Goal: Transaction & Acquisition: Purchase product/service

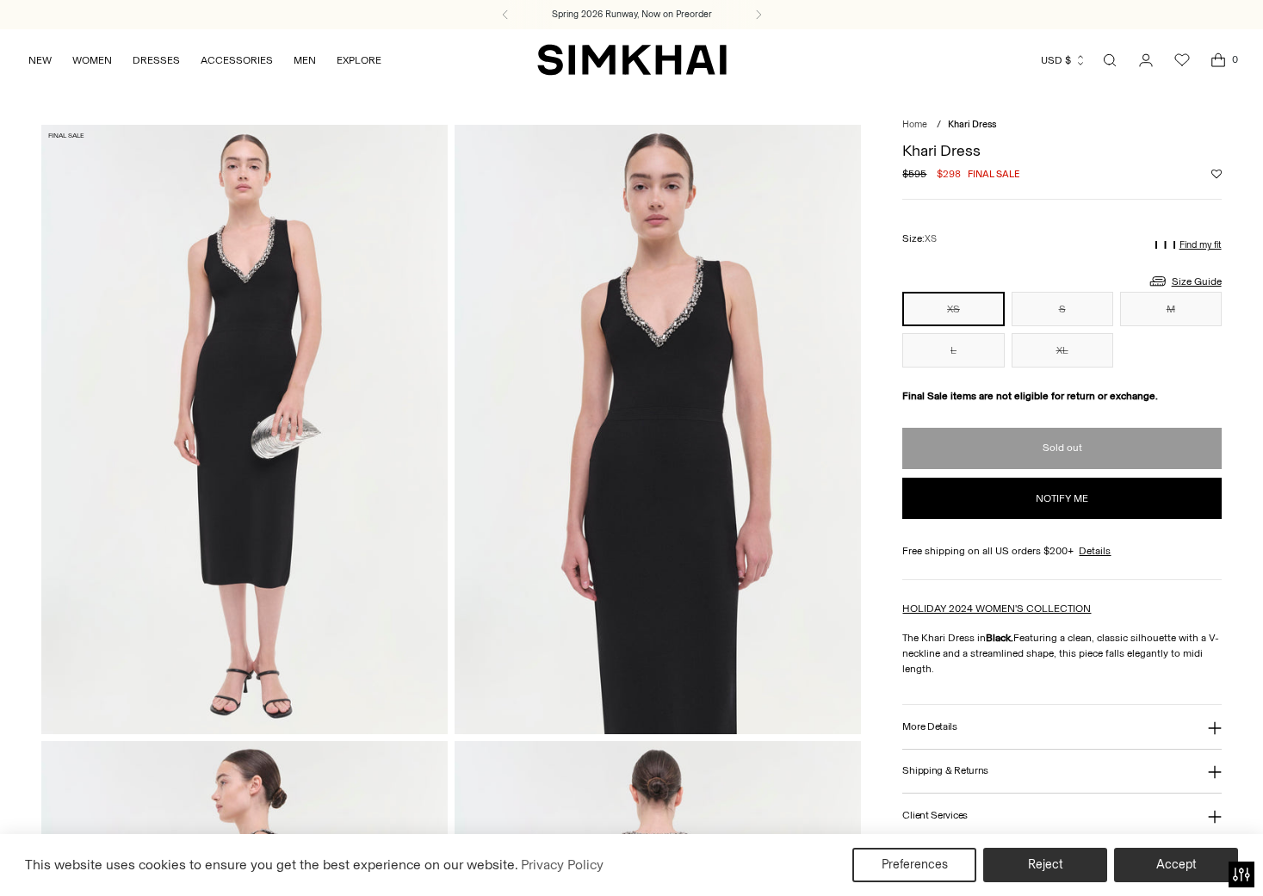
click at [1113, 59] on link "Open search modal" at bounding box center [1110, 60] width 34 height 34
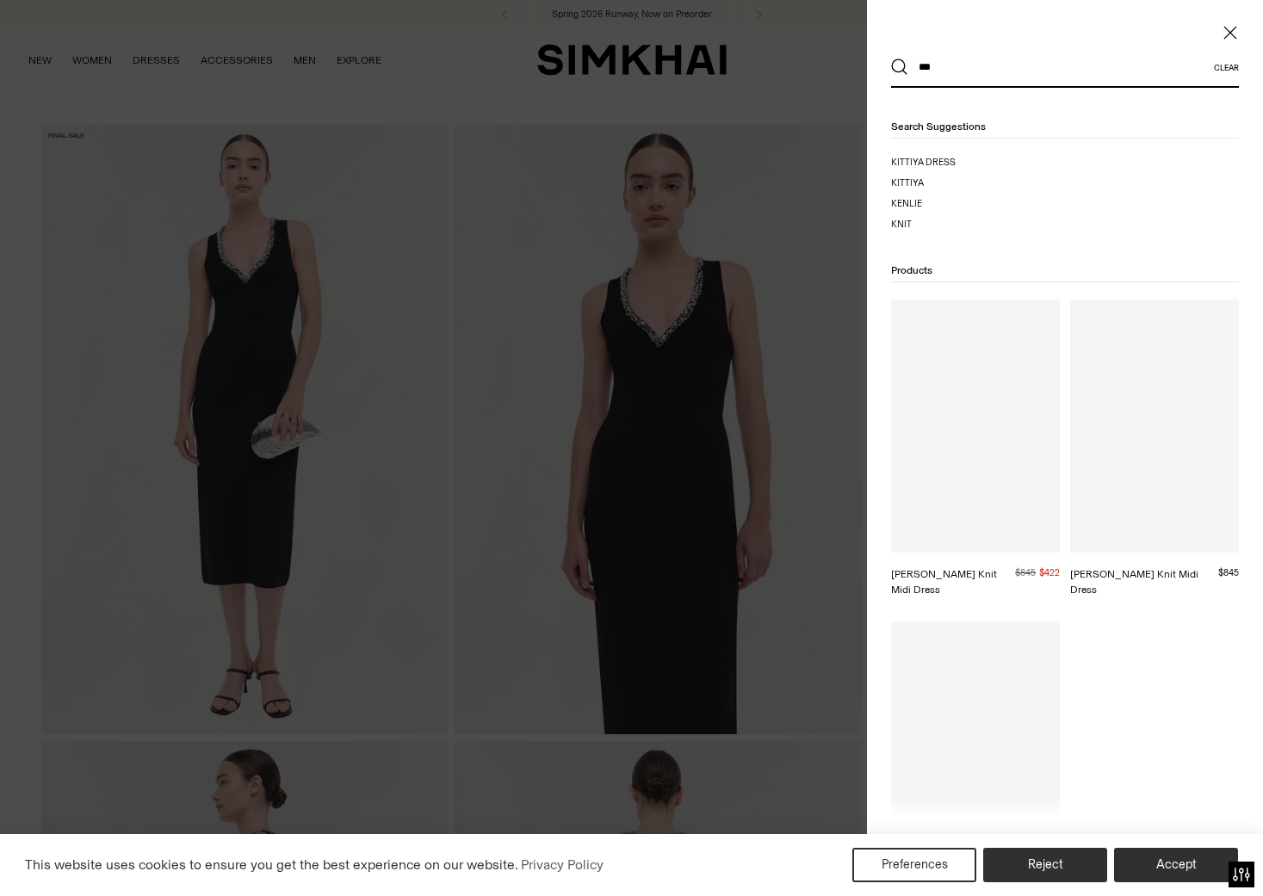
type input "****"
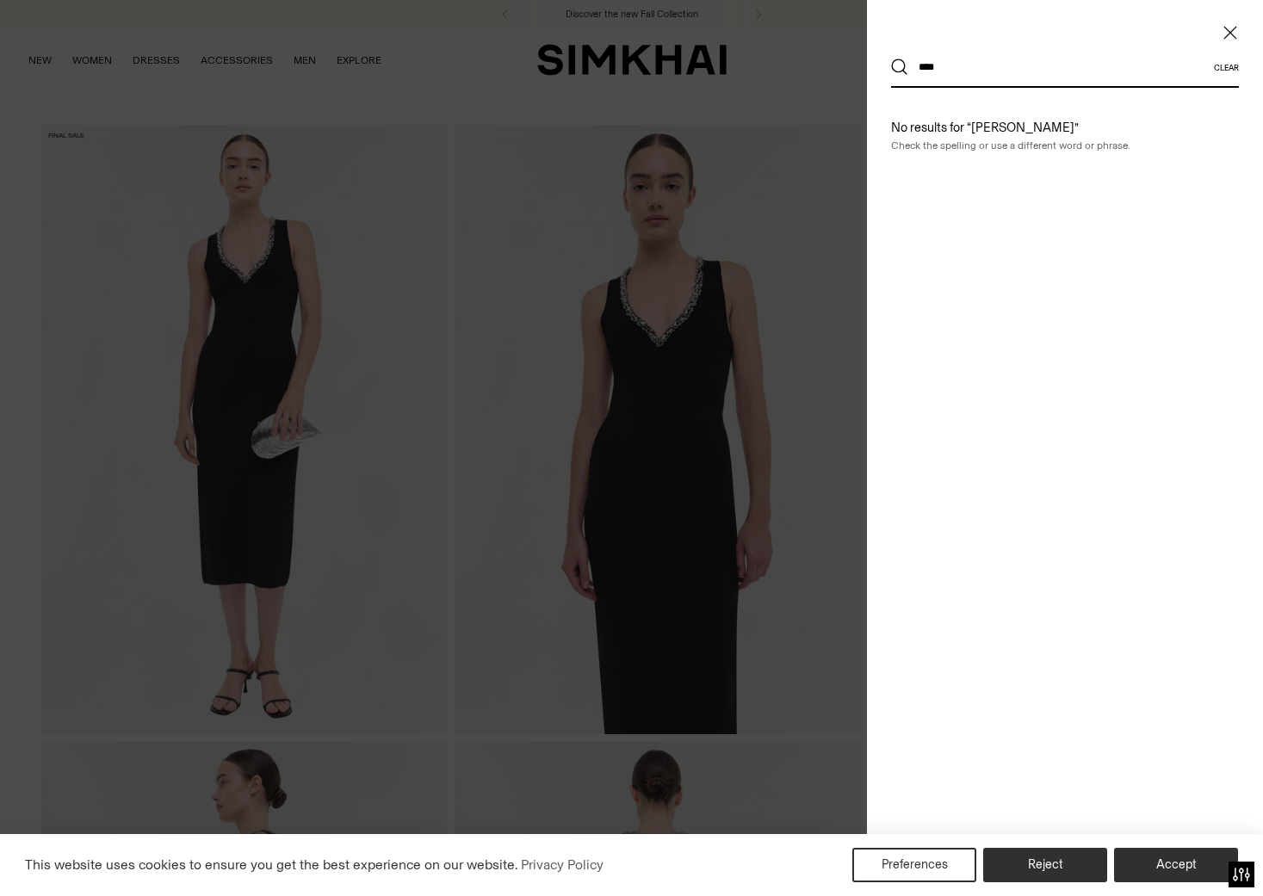
click at [993, 65] on input "****" at bounding box center [1061, 67] width 306 height 38
click at [993, 64] on input "****" at bounding box center [1061, 67] width 306 height 38
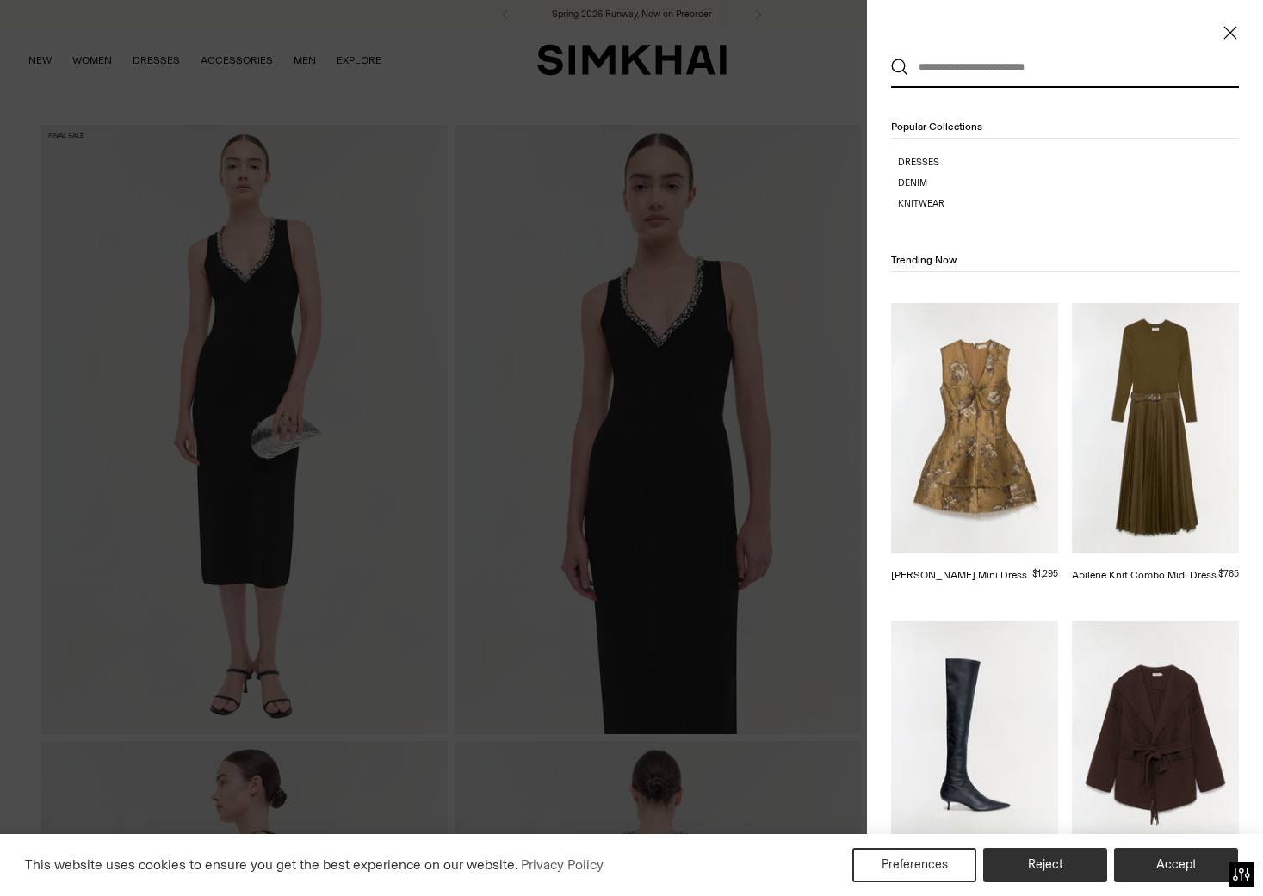
click at [1233, 23] on div "Clear Popular Collections Dresses Denim Knitwear Trending Now Brynelle Jacquard…" at bounding box center [1065, 448] width 396 height 896
click at [1232, 28] on icon "Close" at bounding box center [1231, 32] width 14 height 17
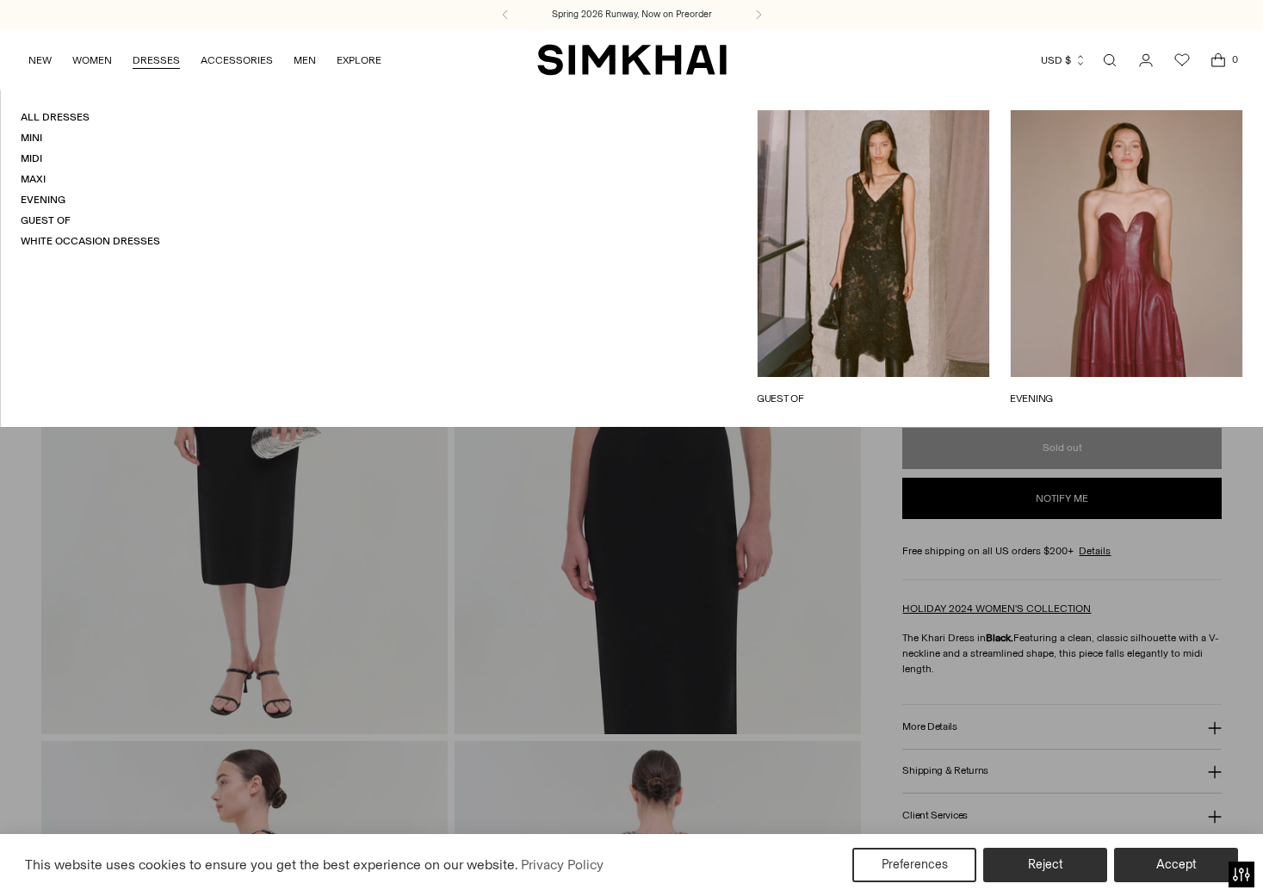
click at [158, 64] on link "DRESSES" at bounding box center [156, 60] width 47 height 38
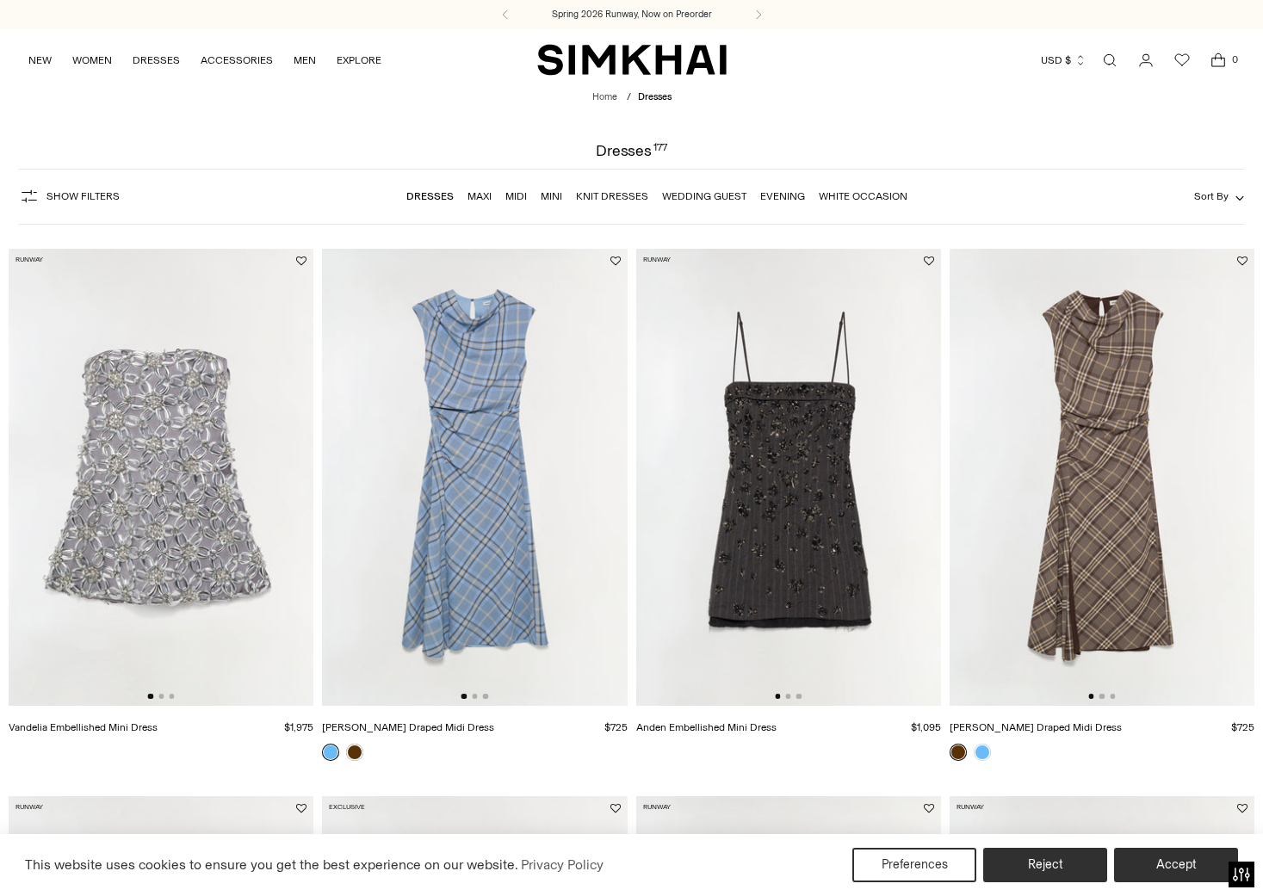
click at [86, 197] on span "Show Filters" at bounding box center [82, 196] width 73 height 12
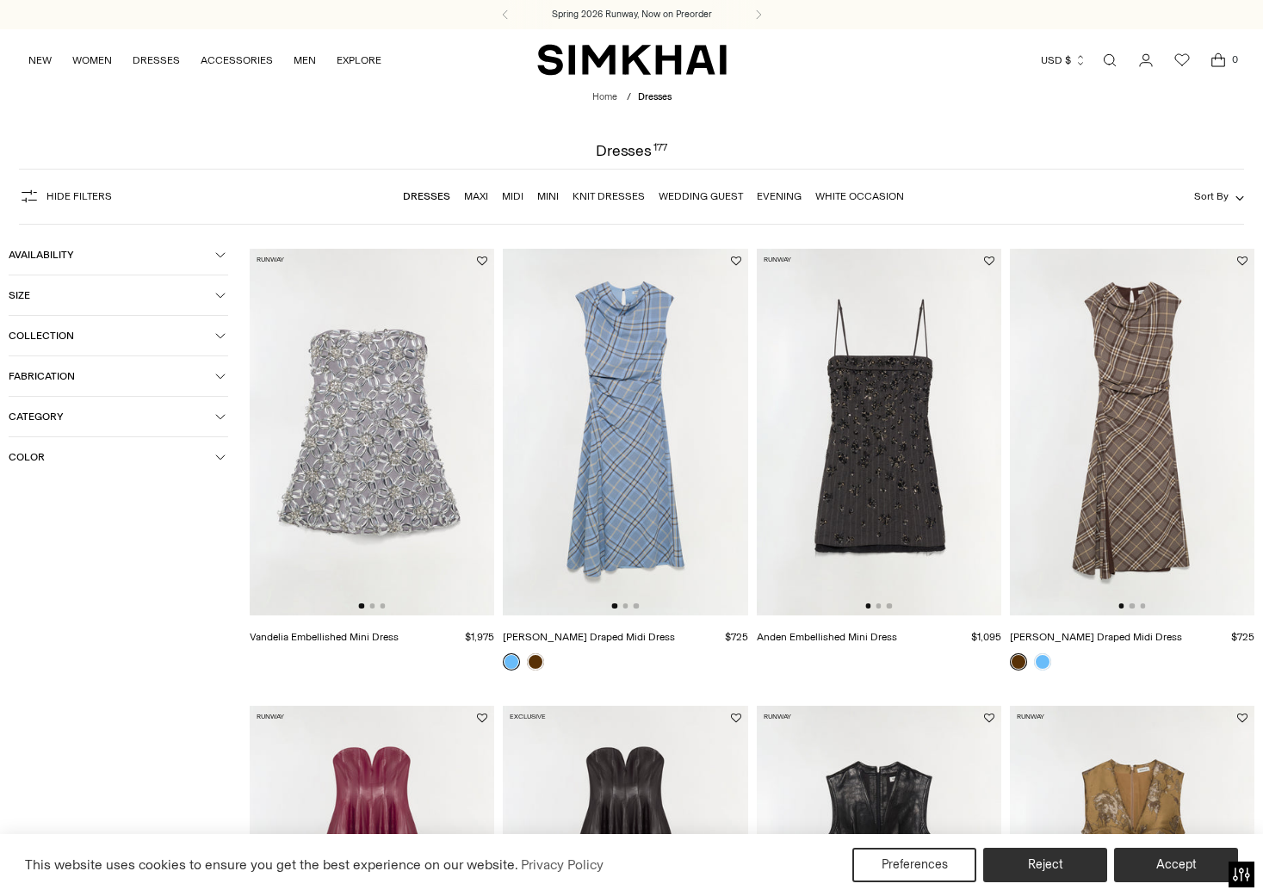
click at [218, 462] on icon "button" at bounding box center [220, 457] width 10 height 10
click at [64, 487] on span "Beige" at bounding box center [49, 491] width 36 height 15
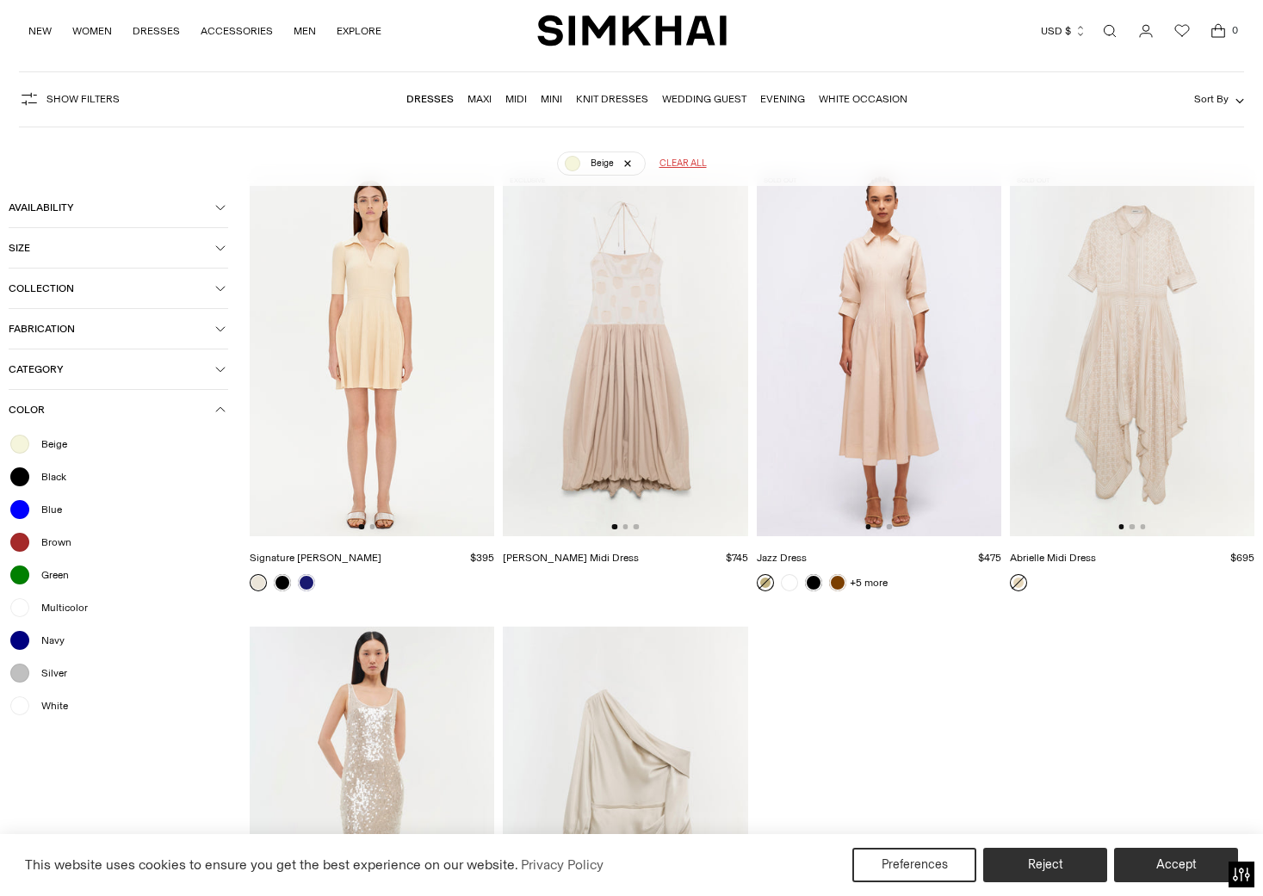
scroll to position [128, 0]
click at [59, 710] on span "White" at bounding box center [49, 705] width 37 height 15
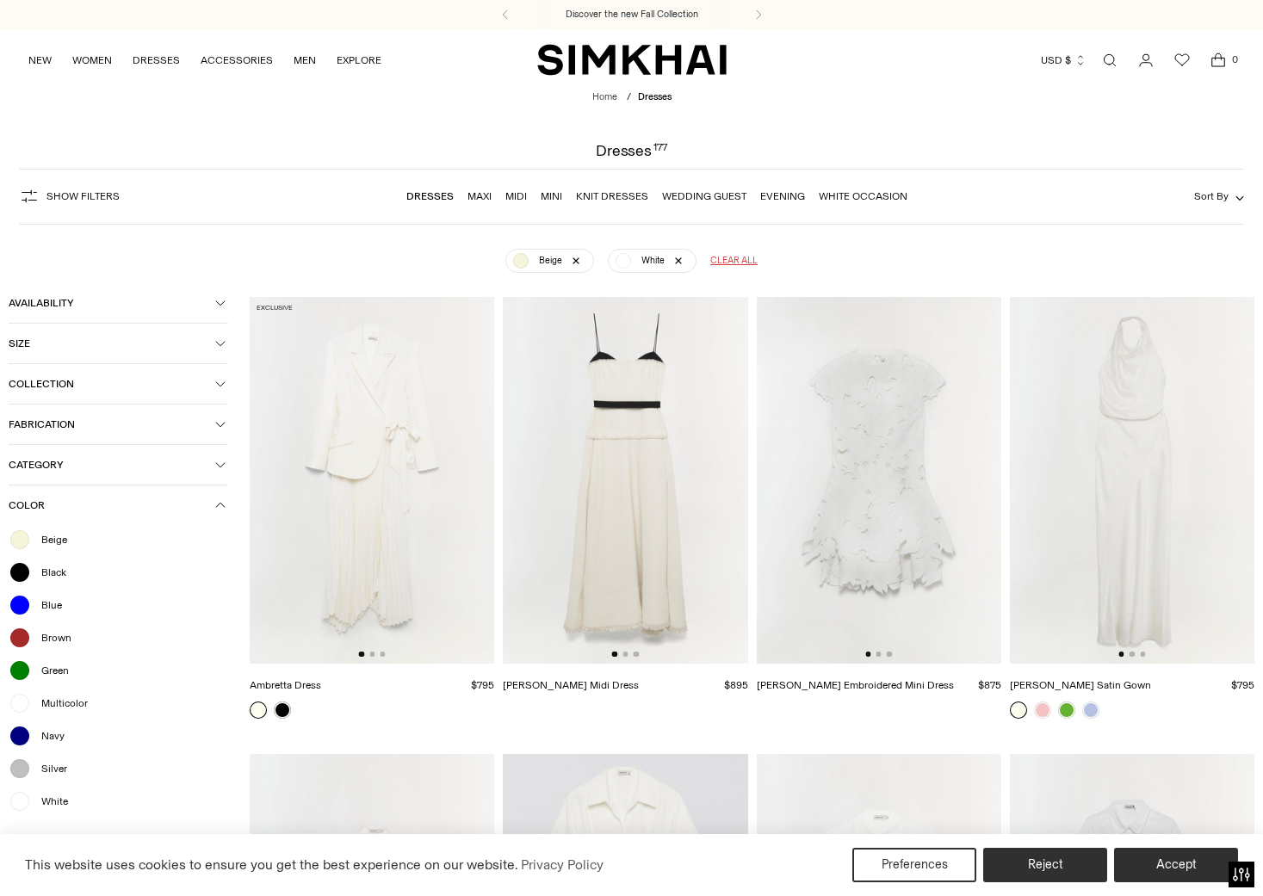
click at [910, 558] on img at bounding box center [879, 480] width 245 height 367
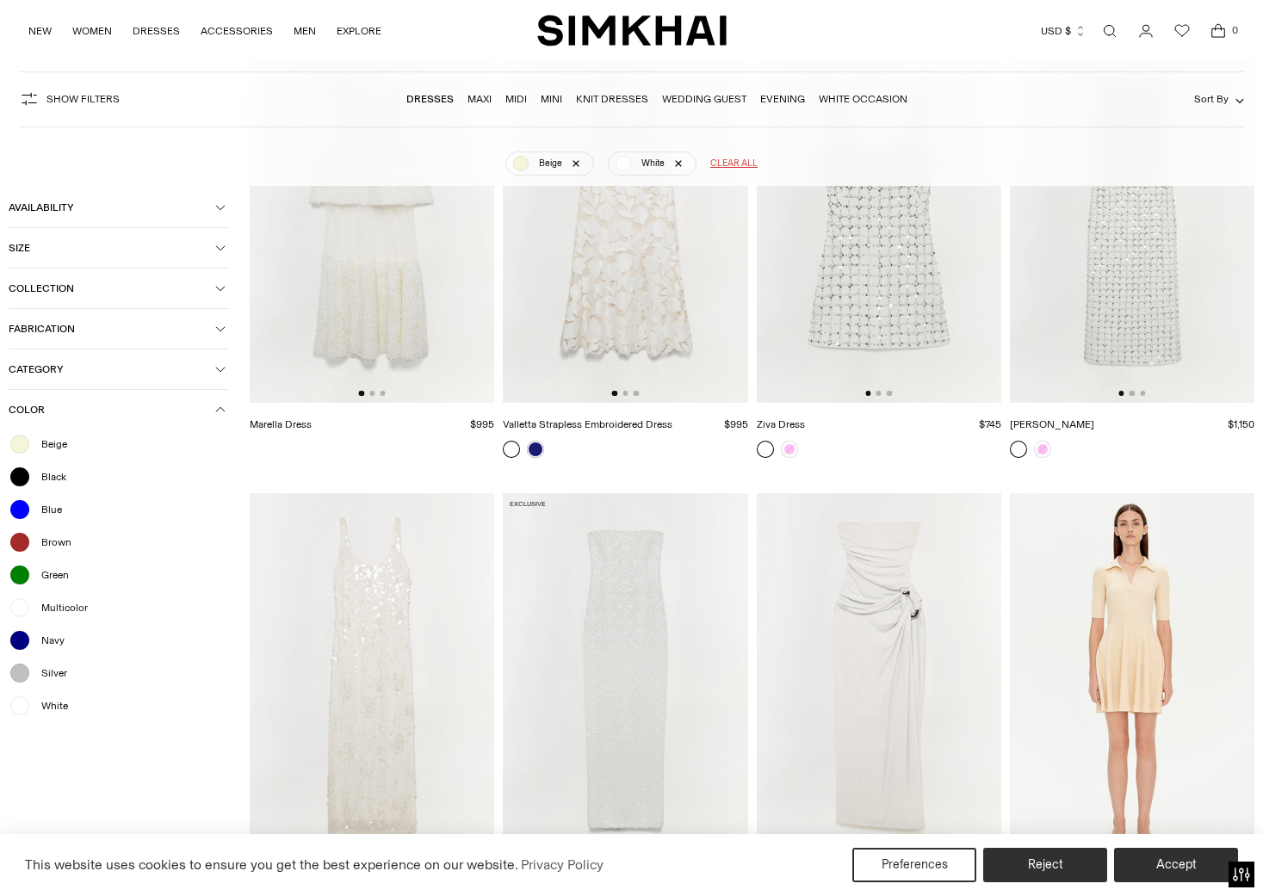
scroll to position [1187, 0]
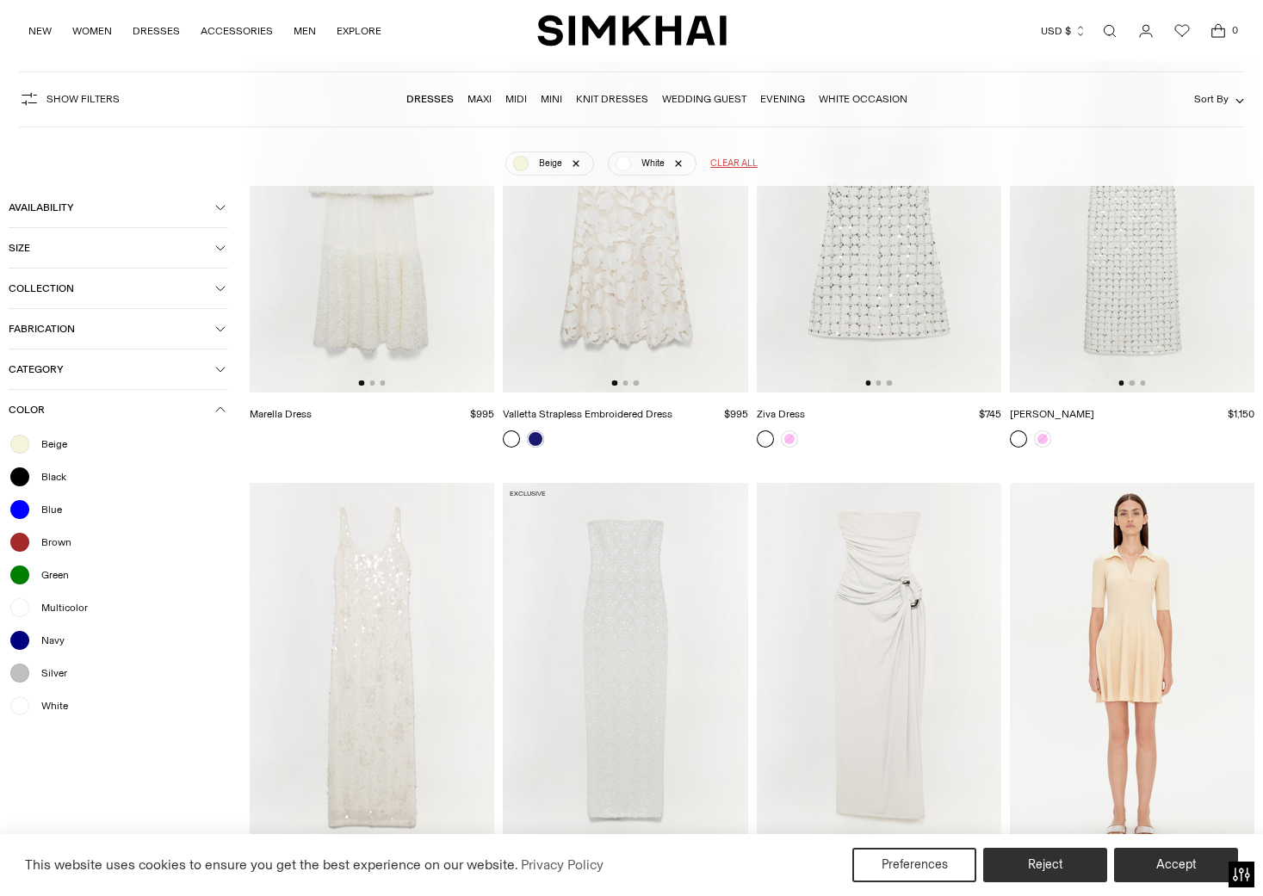
scroll to position [128, 0]
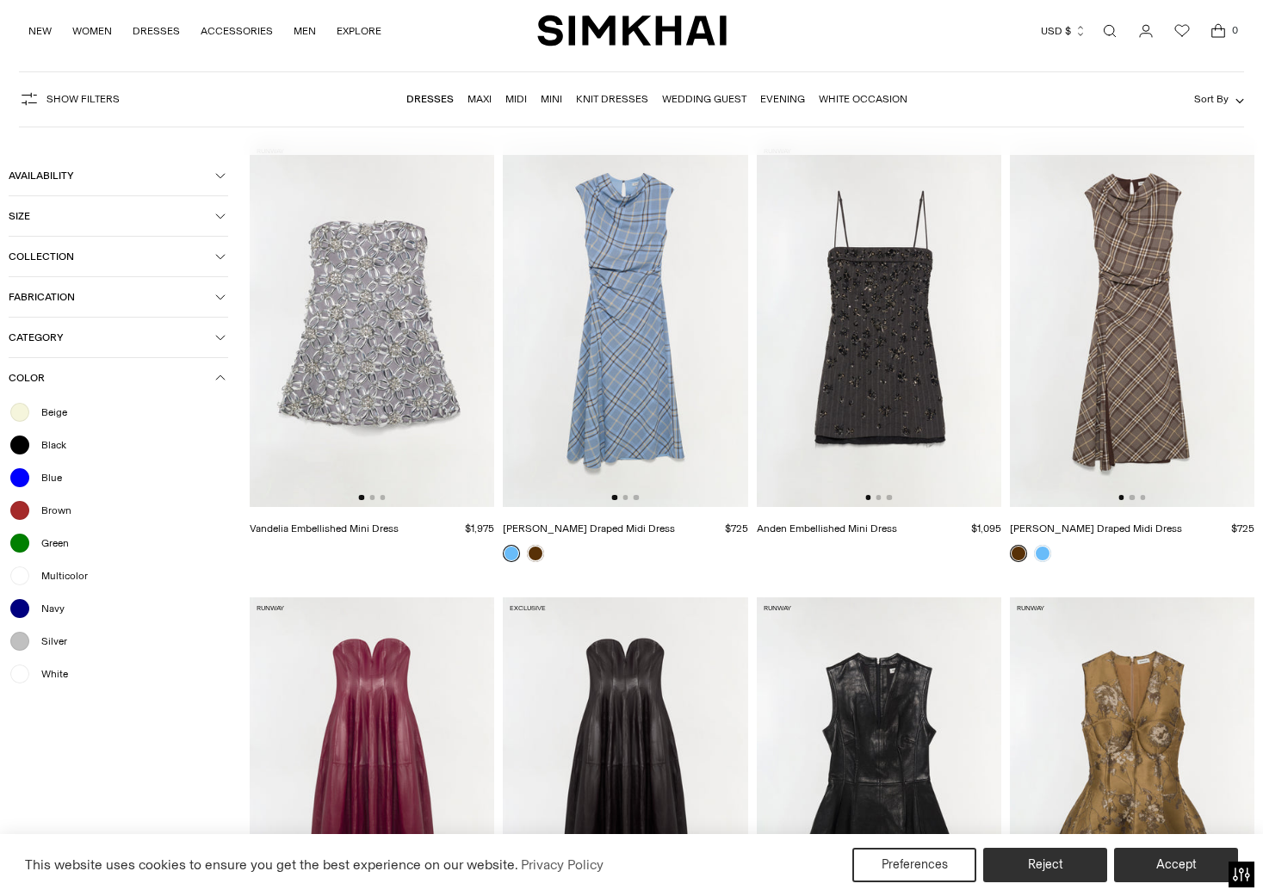
scroll to position [127, 0]
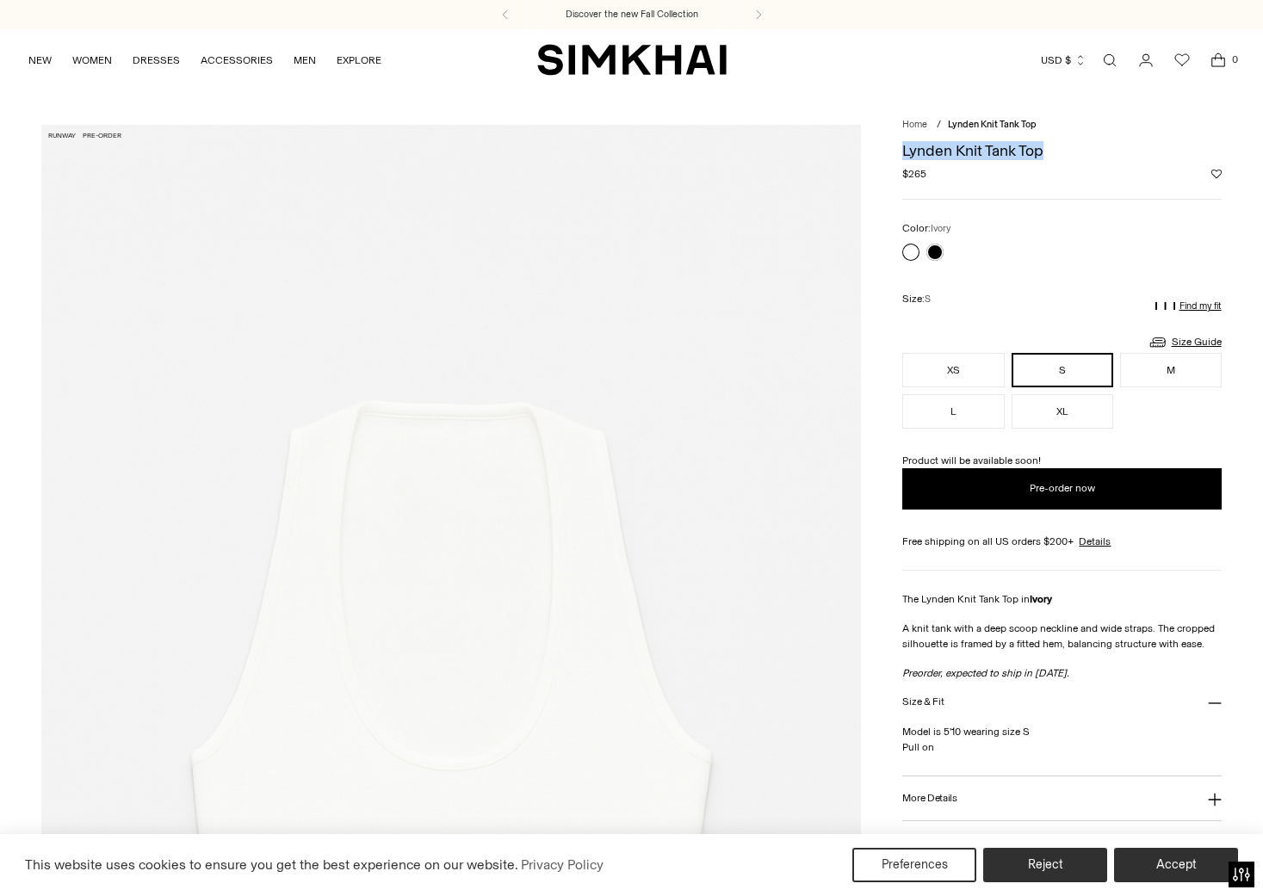
drag, startPoint x: 1063, startPoint y: 152, endPoint x: 896, endPoint y: 149, distance: 167.1
click at [896, 149] on div "Home / Lynden Knit Tank Top Lynden Knit Tank Top $265.00 Pre-order Regular pric…" at bounding box center [631, 740] width 1180 height 1230
copy h1 "Lynden Knit Tank Top"
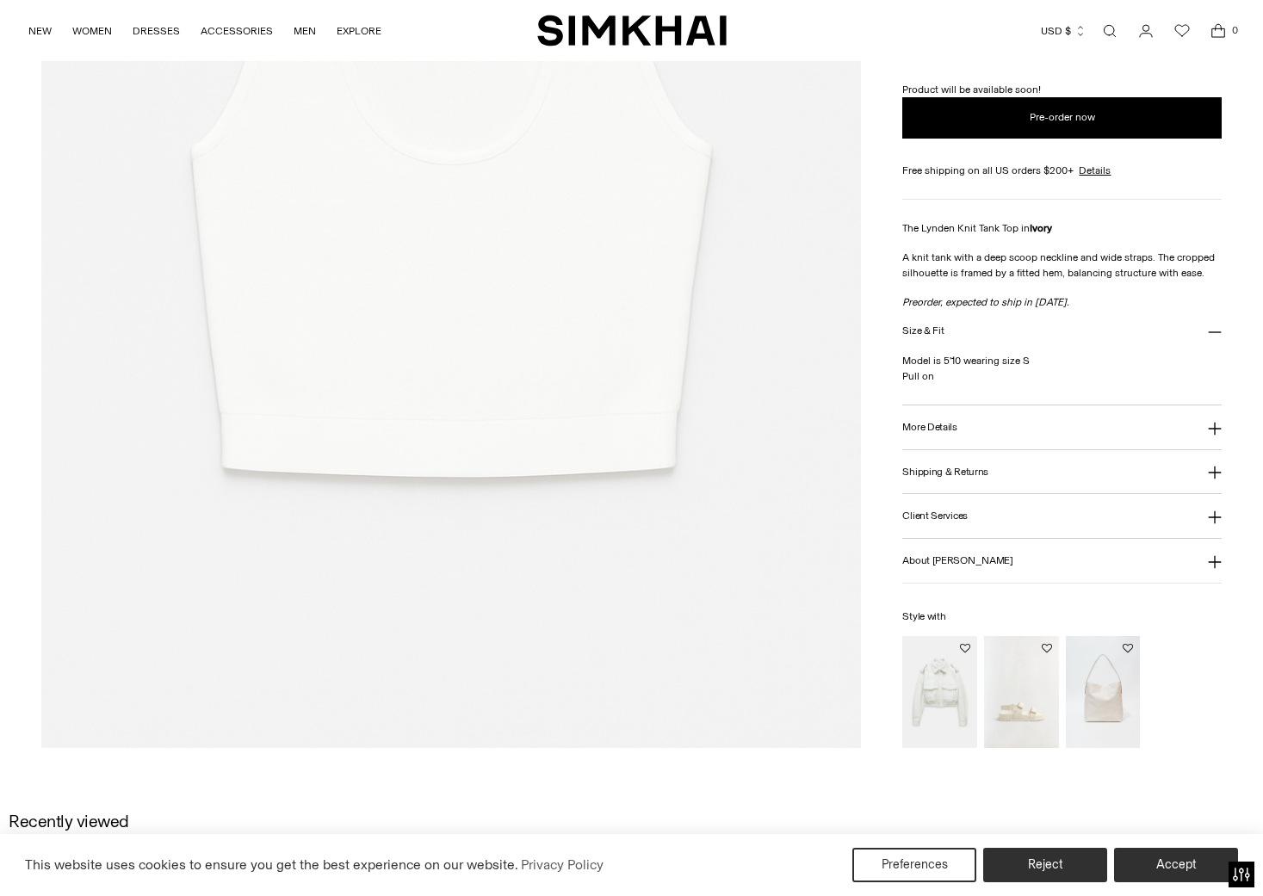
scroll to position [128, 0]
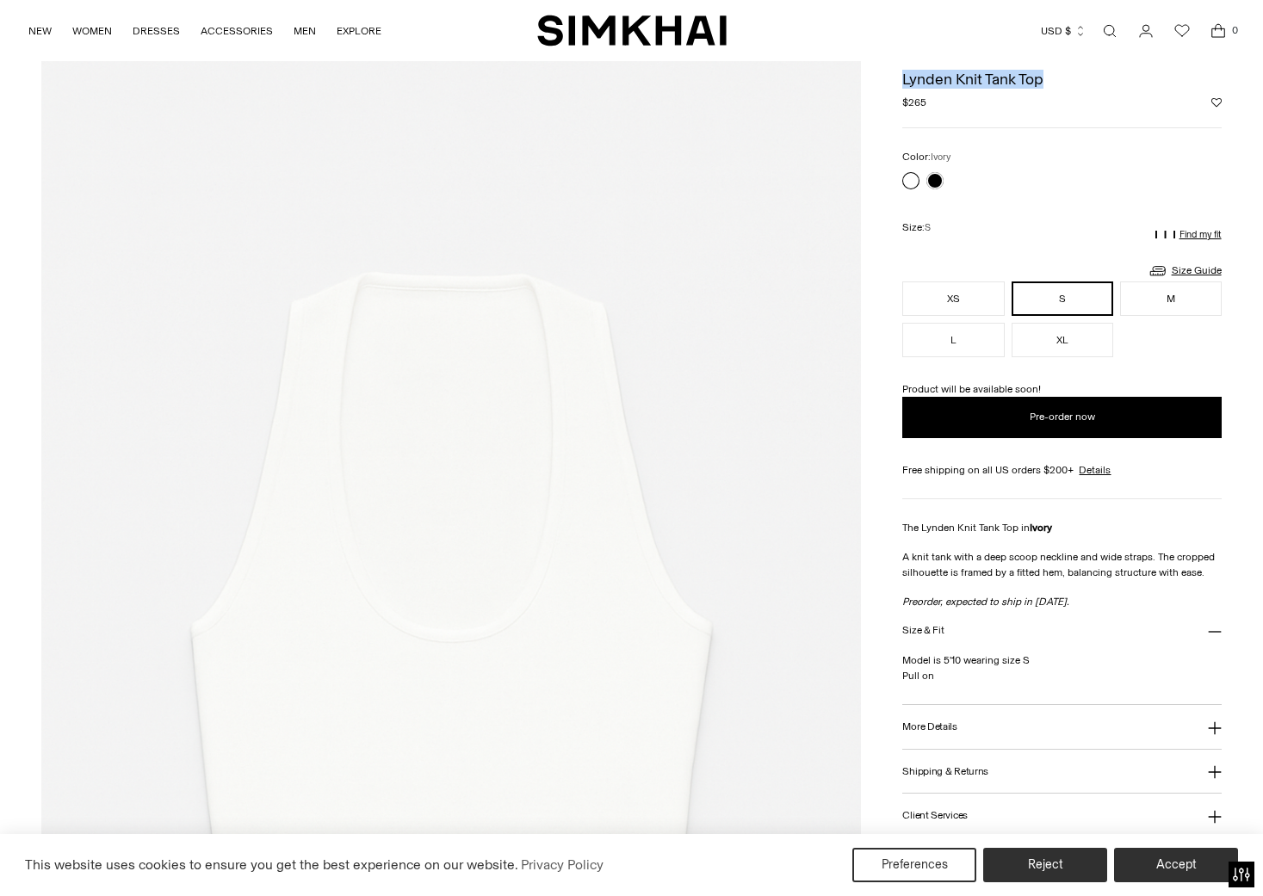
click at [350, 234] on img at bounding box center [451, 612] width 820 height 1230
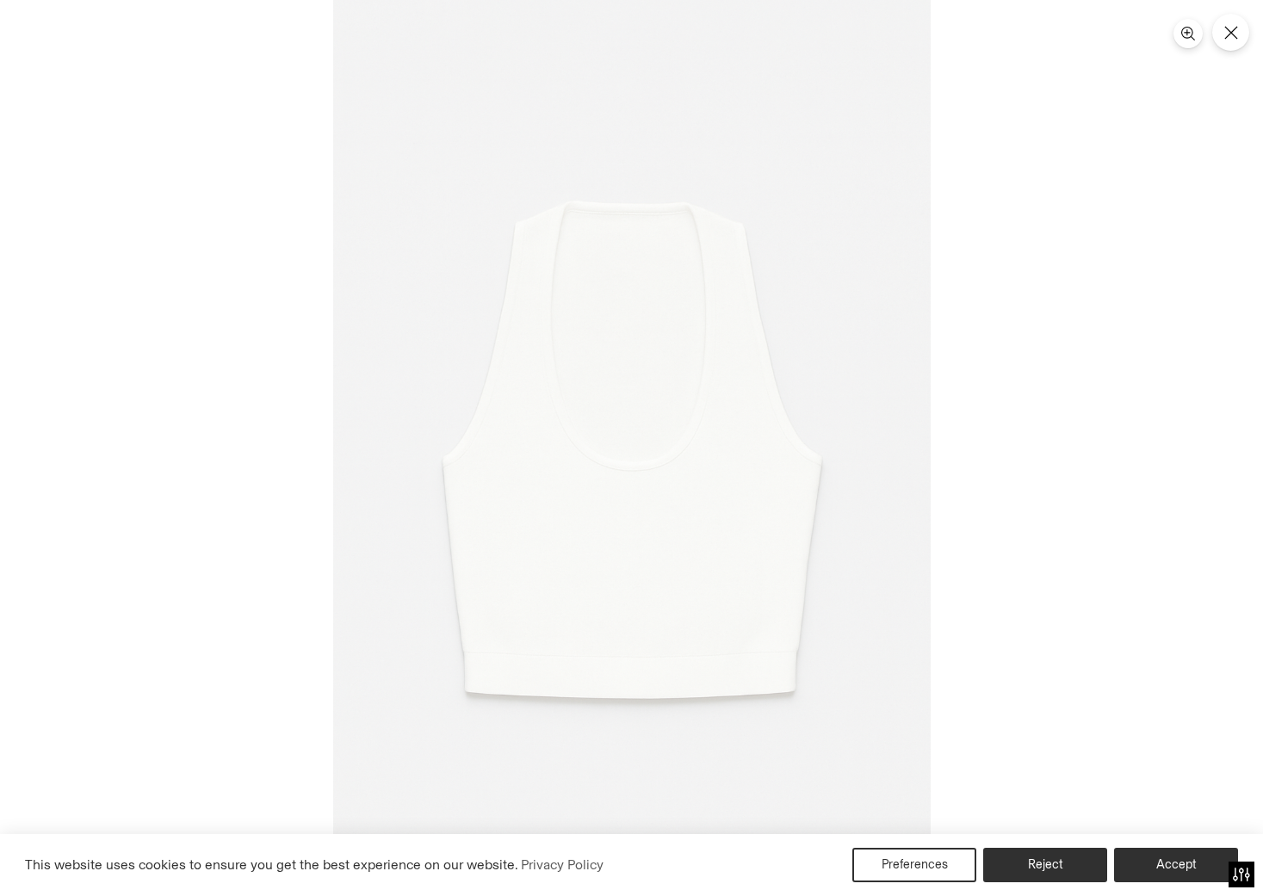
click at [367, 257] on img at bounding box center [632, 448] width 598 height 896
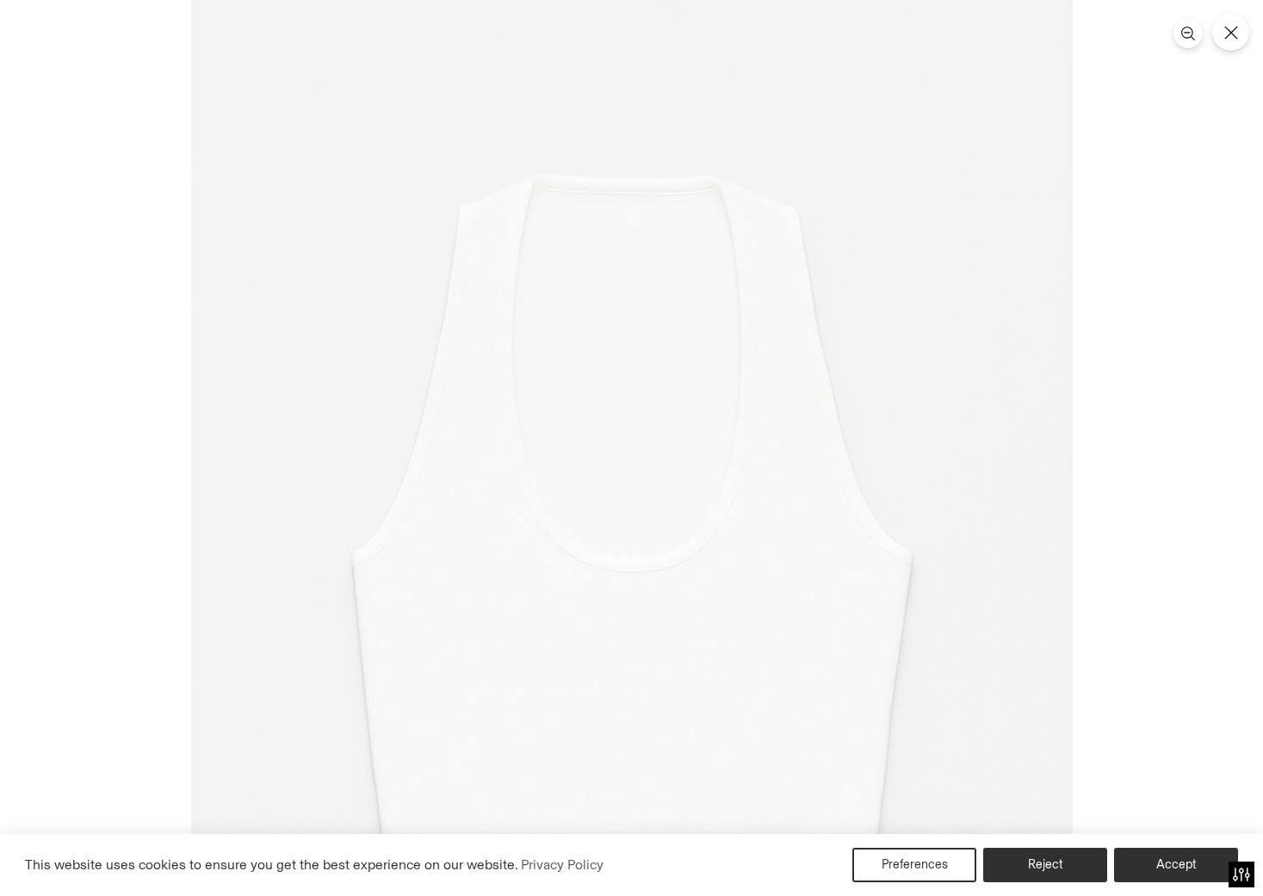
click at [1123, 272] on div at bounding box center [631, 448] width 1263 height 896
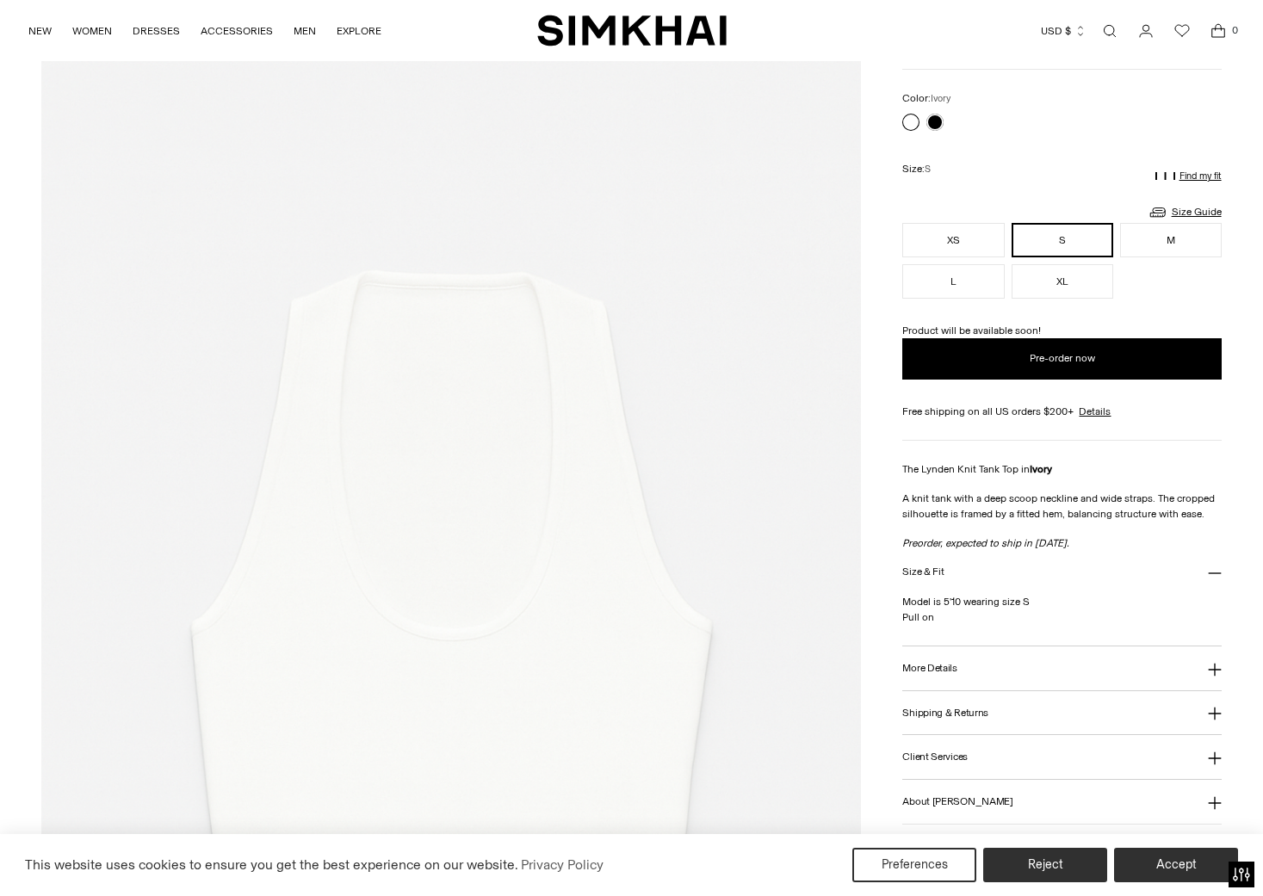
scroll to position [0, 0]
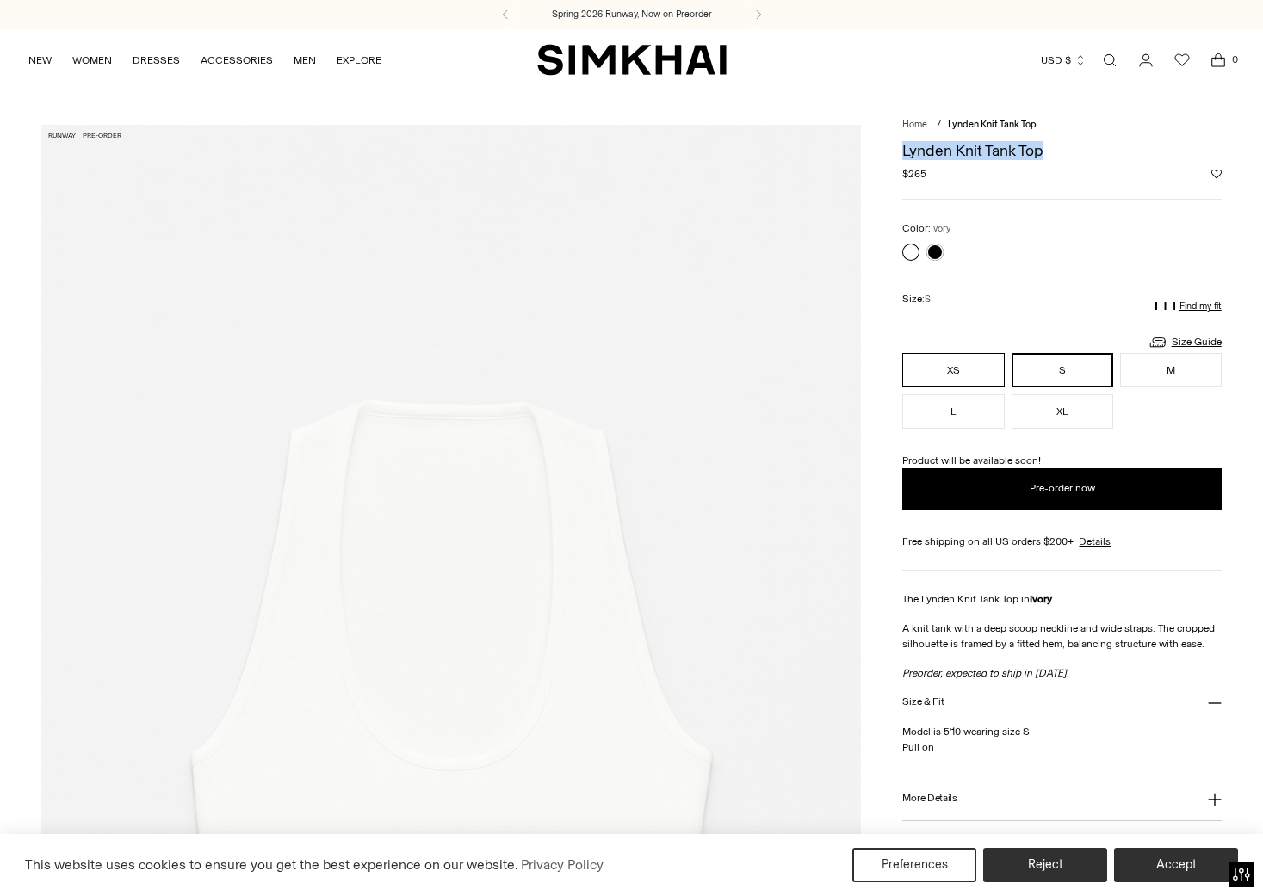
click at [939, 365] on button "XS" at bounding box center [953, 370] width 102 height 34
